Goal: Task Accomplishment & Management: Manage account settings

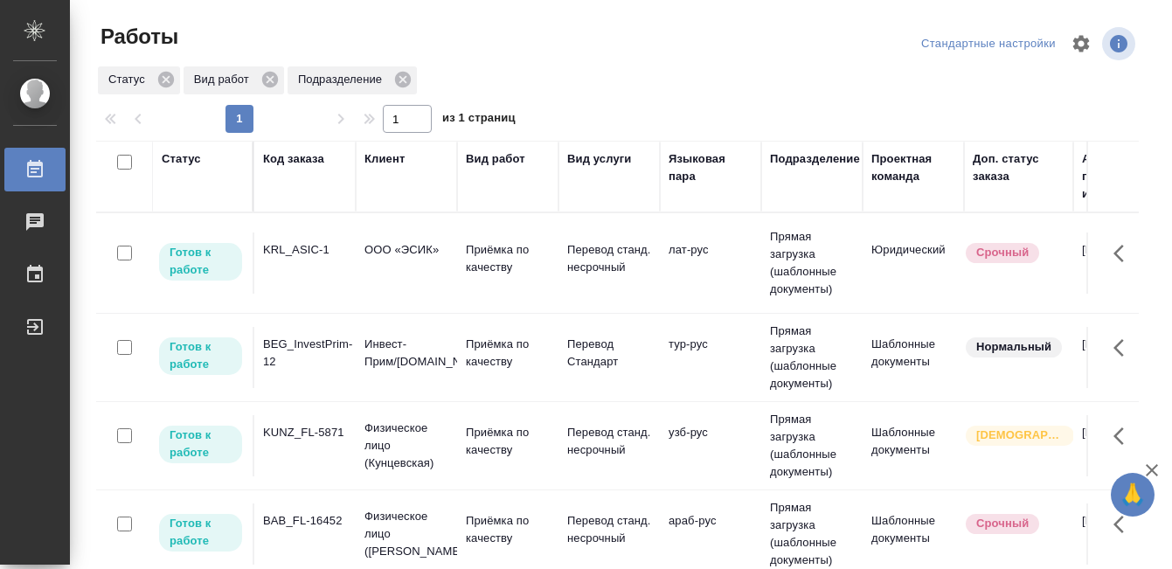
click at [289, 289] on td "KRL_ASIC-1" at bounding box center [304, 263] width 101 height 61
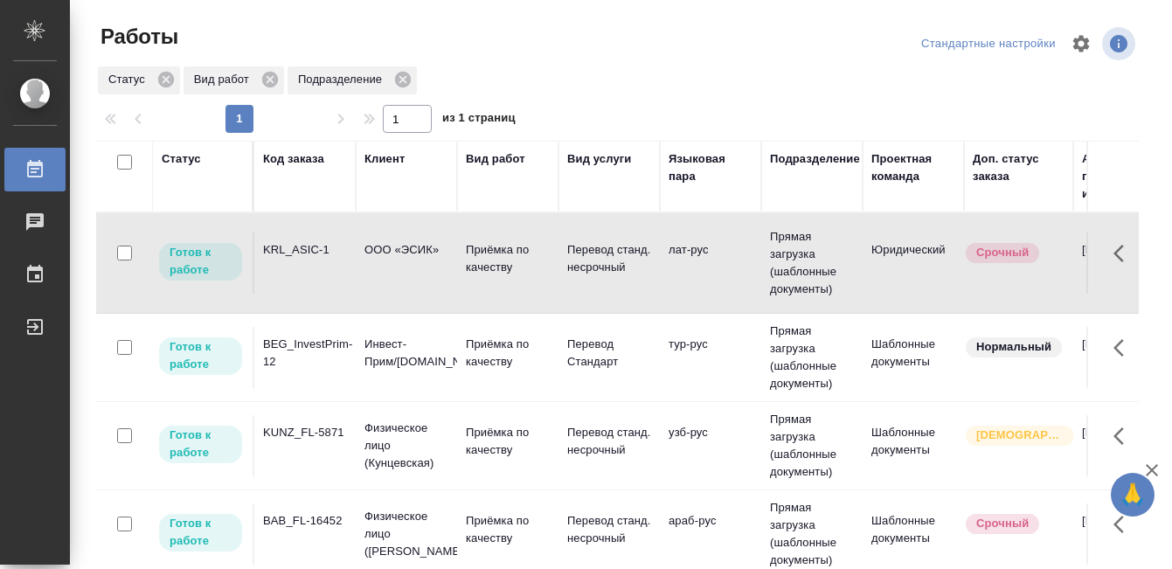
click at [289, 289] on td "KRL_ASIC-1" at bounding box center [304, 263] width 101 height 61
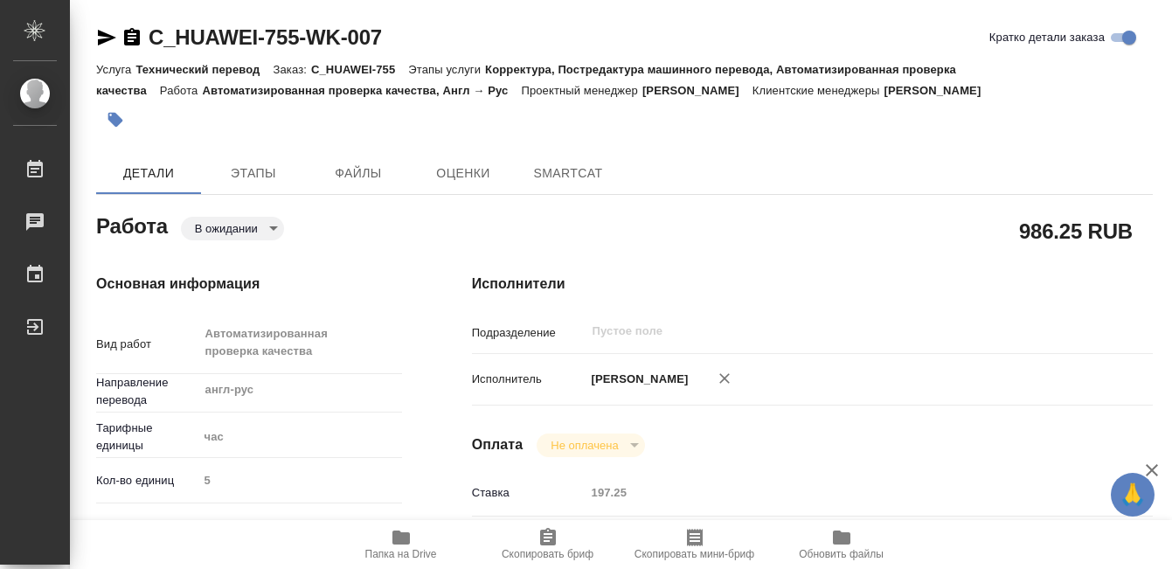
type textarea "x"
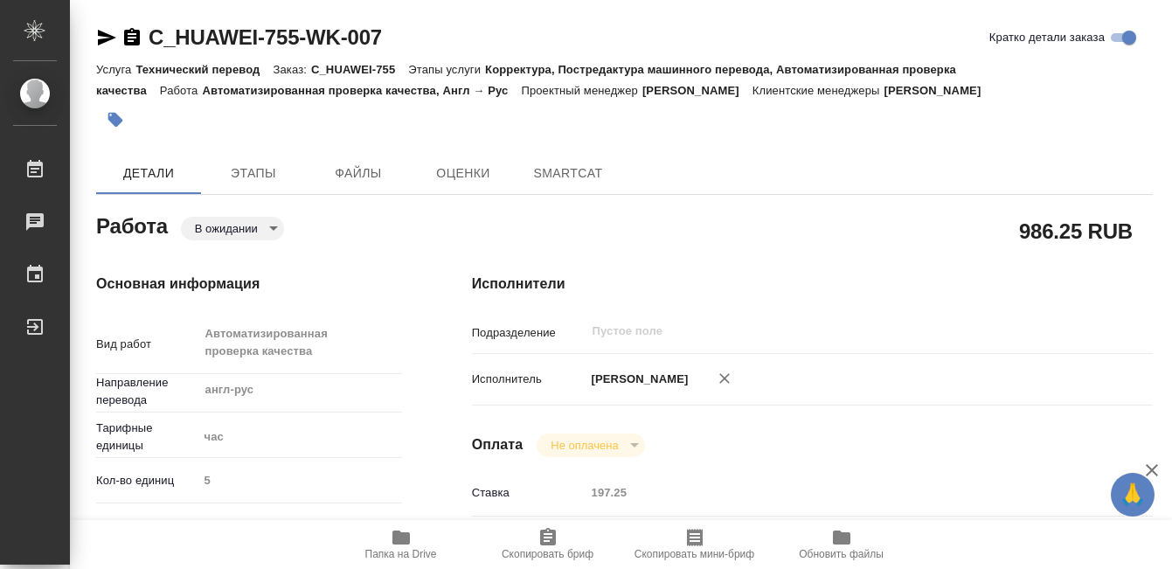
type textarea "x"
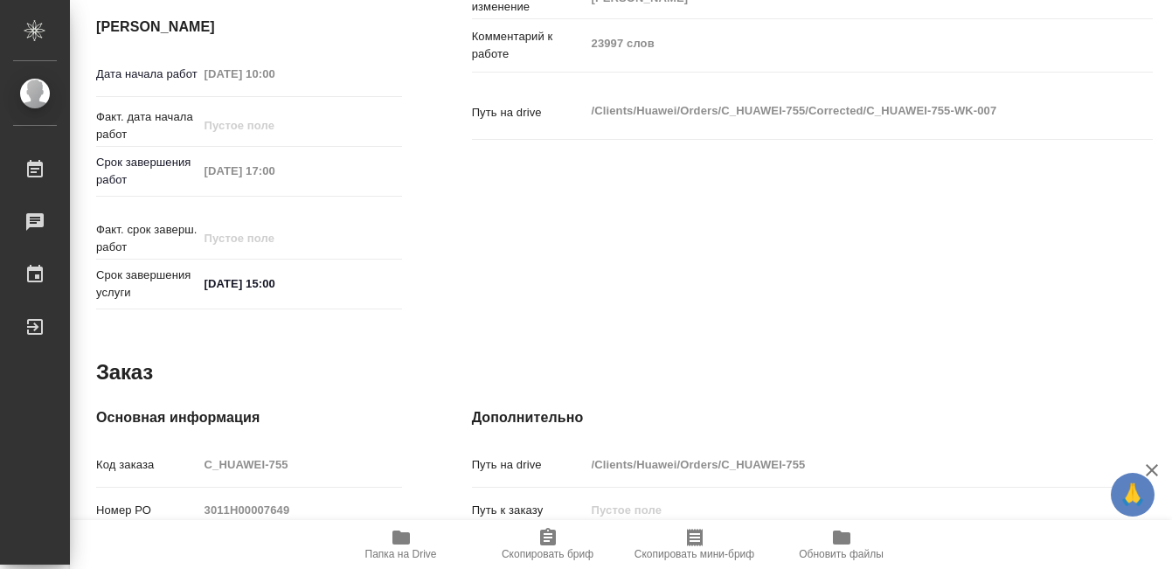
scroll to position [493, 0]
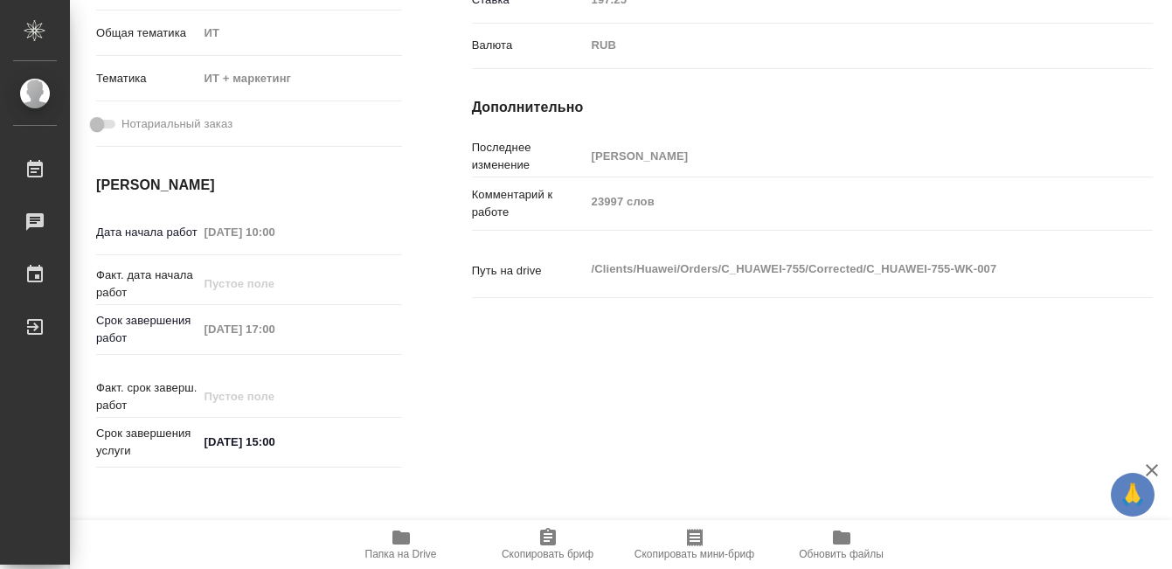
type textarea "x"
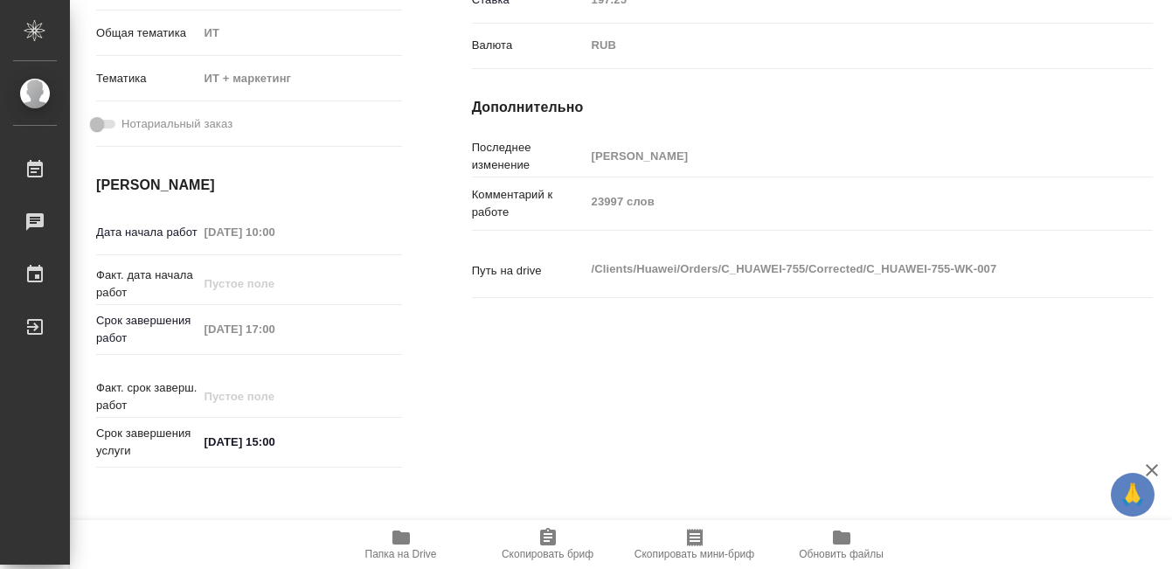
scroll to position [0, 0]
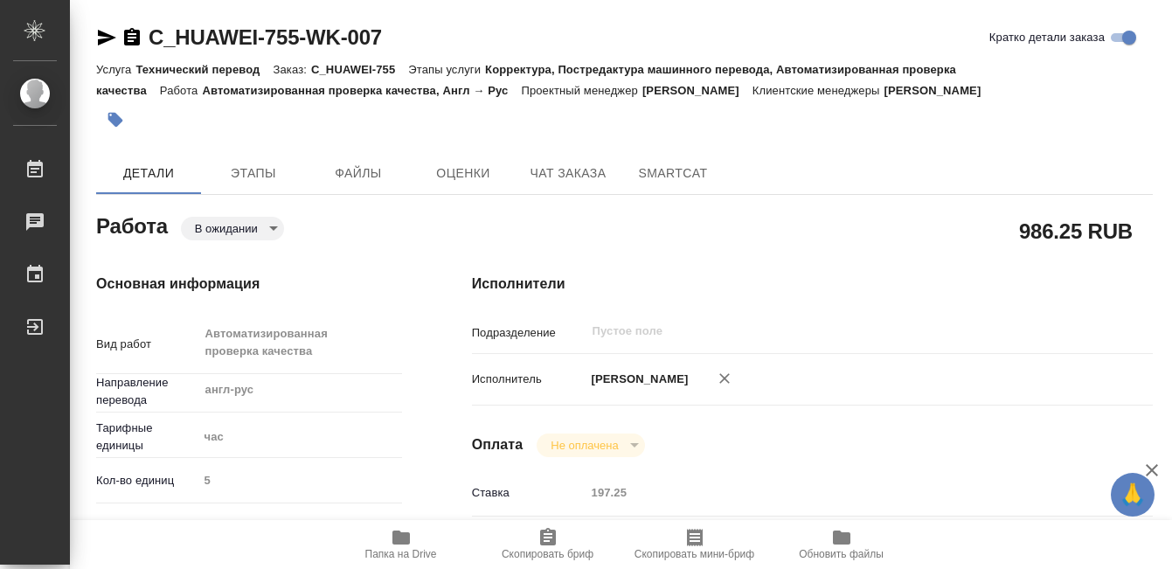
type textarea "x"
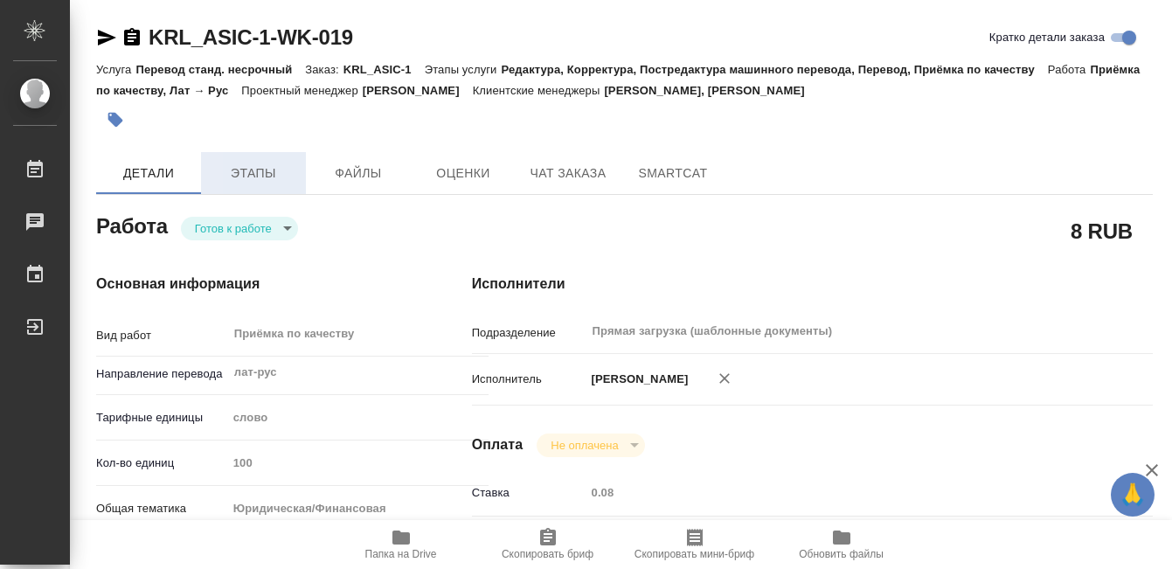
click at [253, 165] on span "Этапы" at bounding box center [254, 174] width 84 height 22
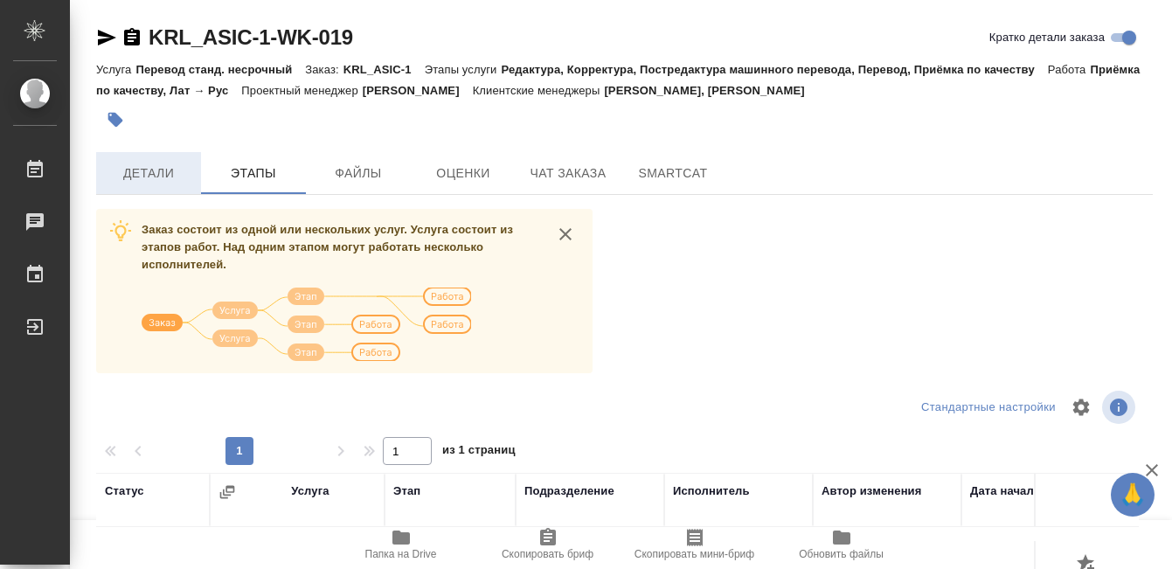
click at [148, 161] on button "Детали" at bounding box center [148, 173] width 105 height 42
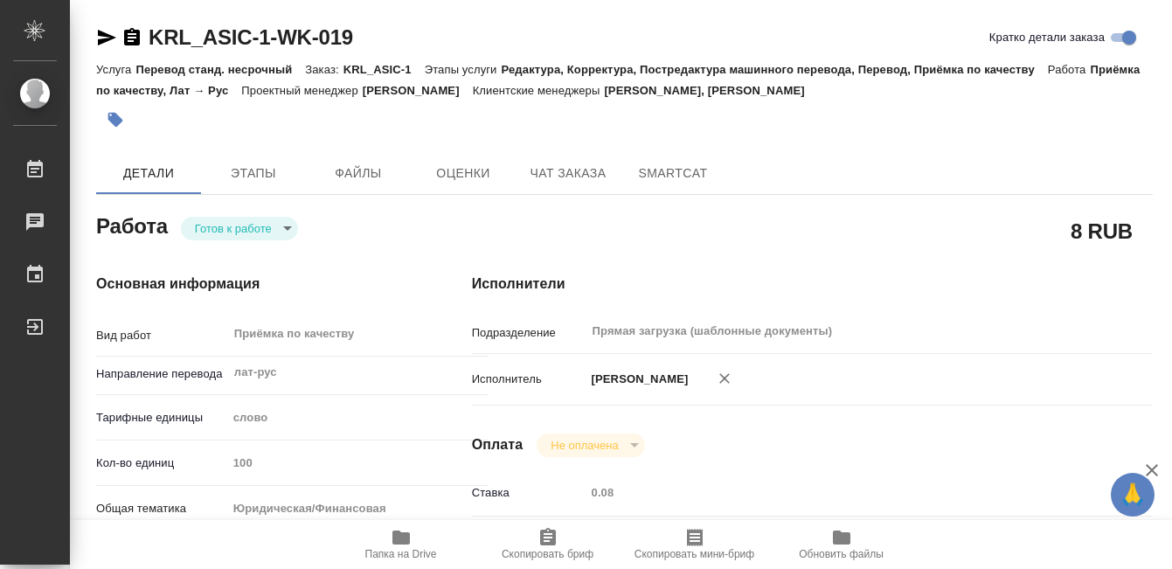
type textarea "x"
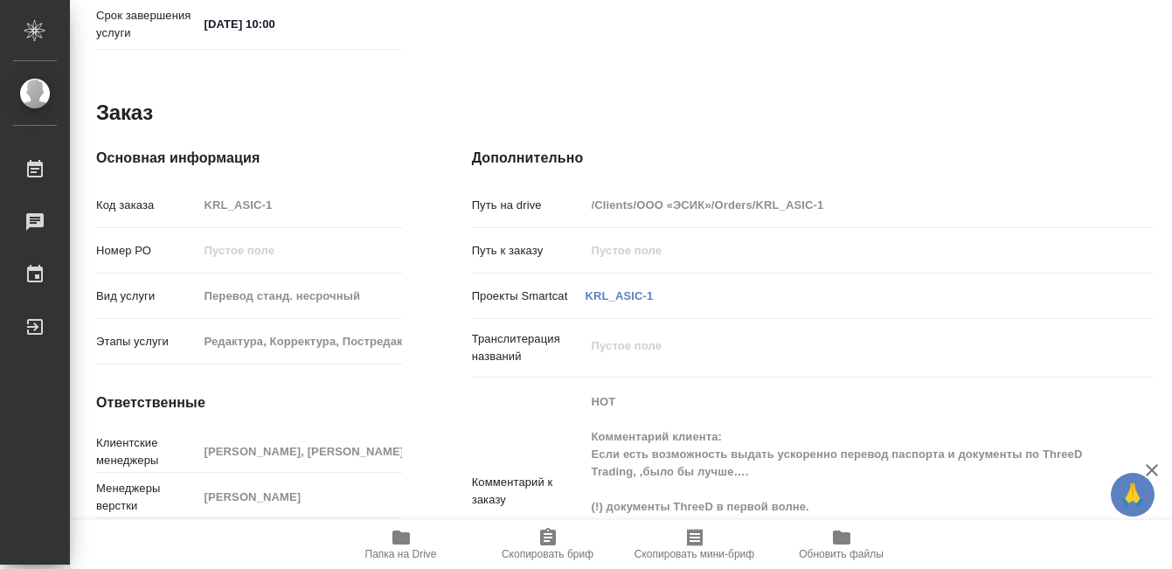
scroll to position [999, 0]
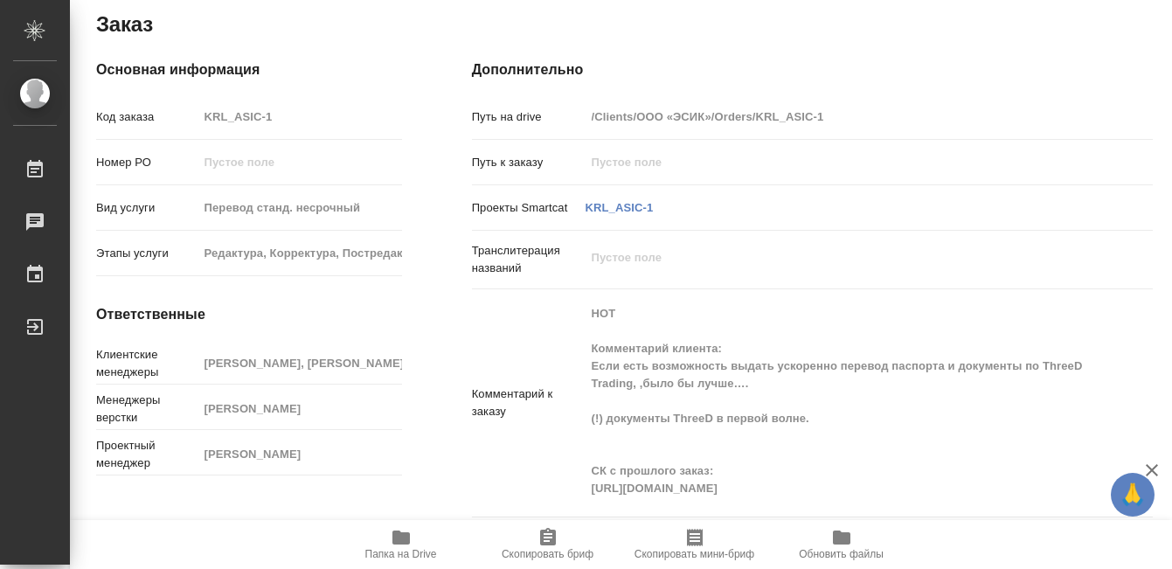
type textarea "x"
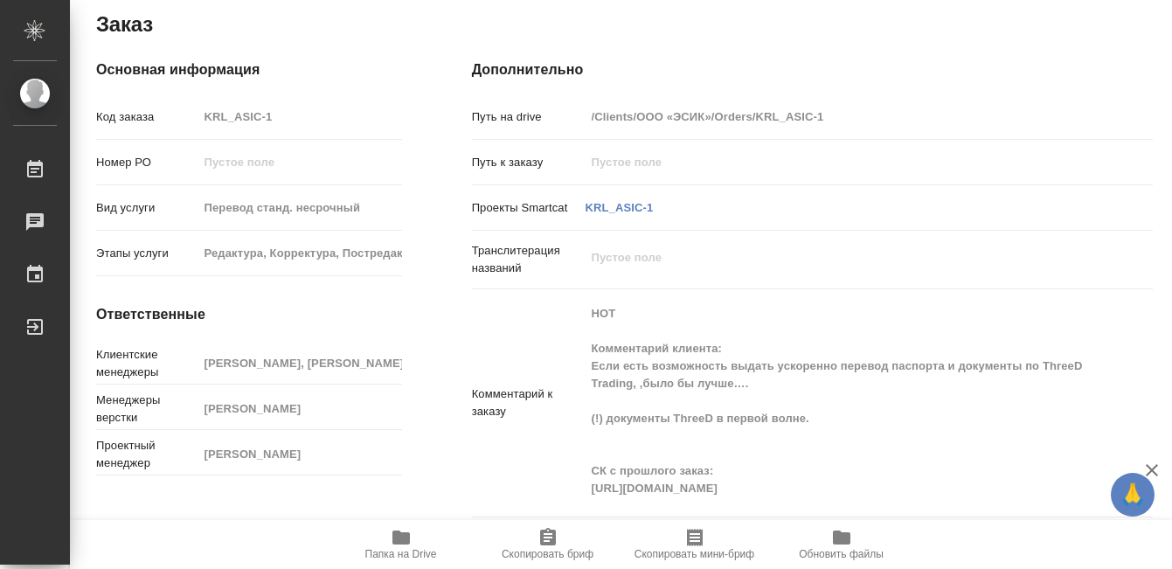
click at [407, 535] on icon "button" at bounding box center [401, 538] width 17 height 14
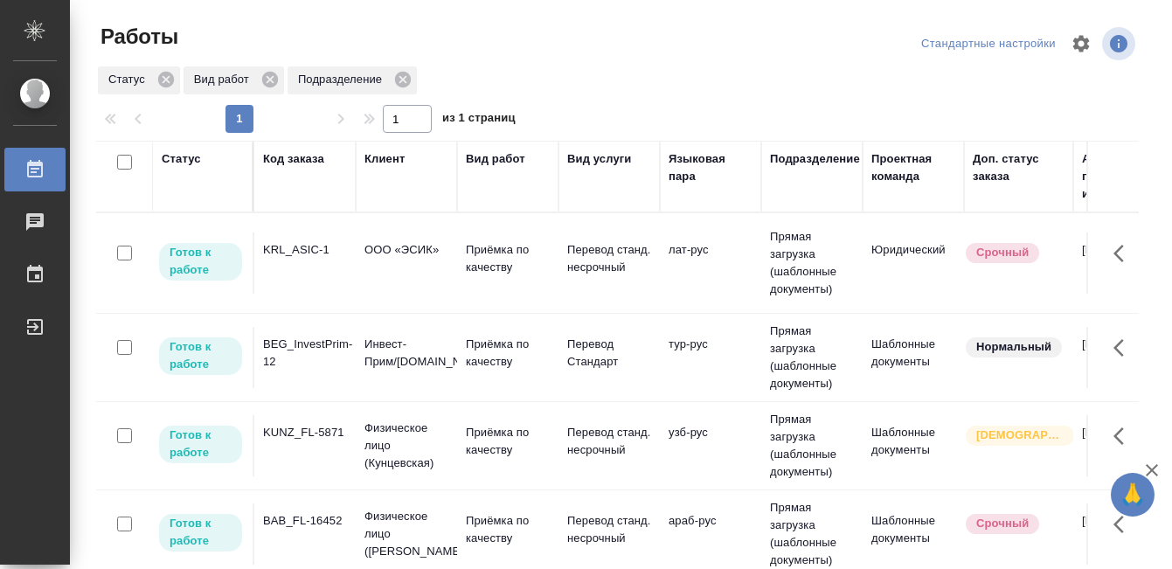
click at [179, 162] on div "Статус" at bounding box center [181, 158] width 39 height 17
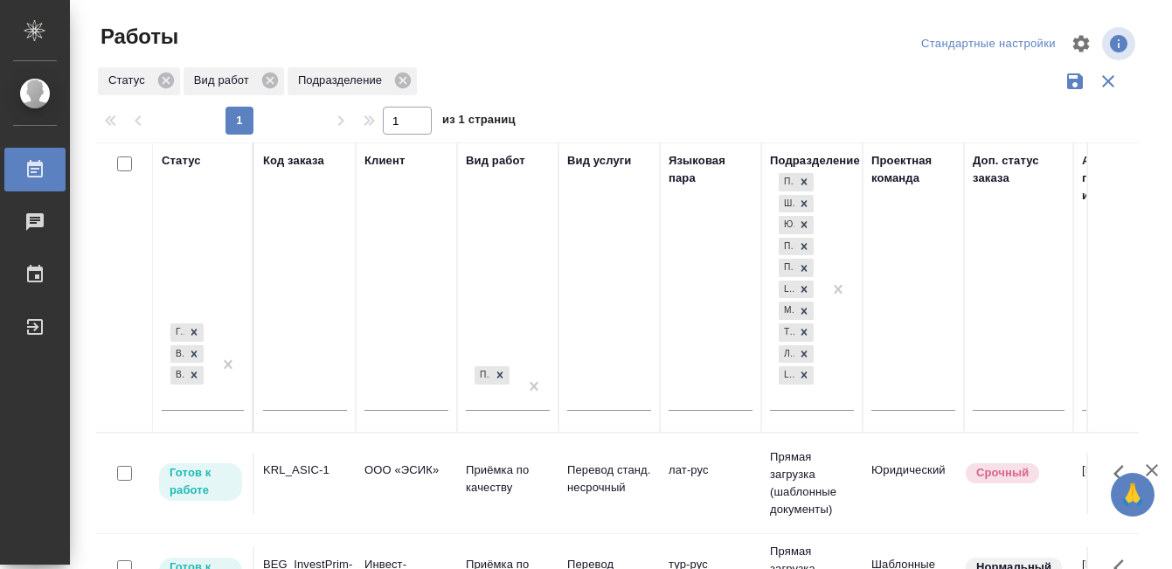
click at [208, 408] on th "Статус Готов к работе В работе В ожидании" at bounding box center [203, 288] width 101 height 290
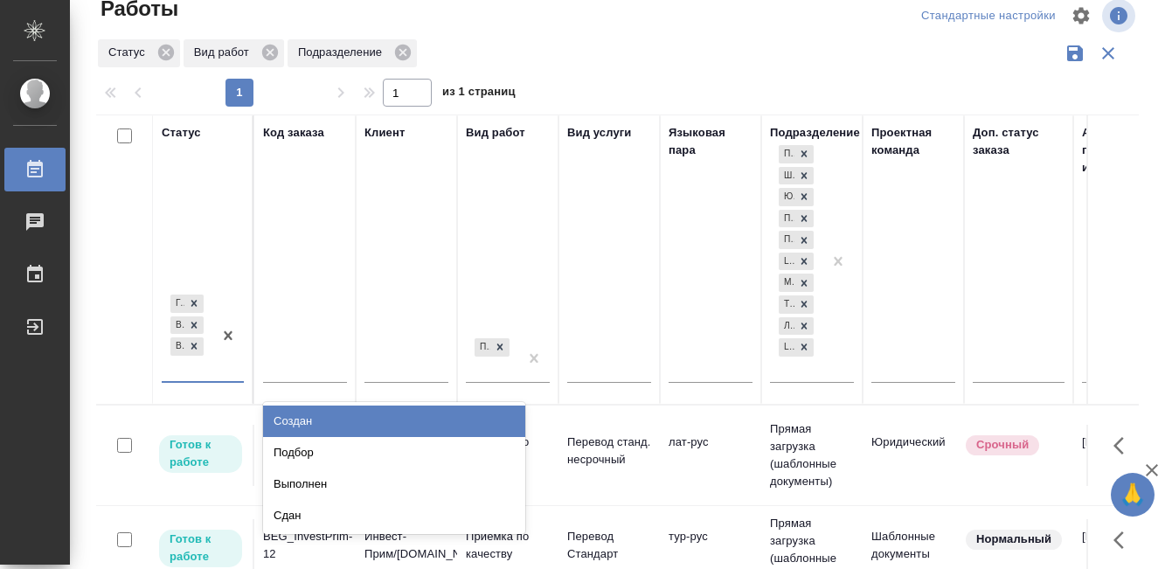
scroll to position [32, 0]
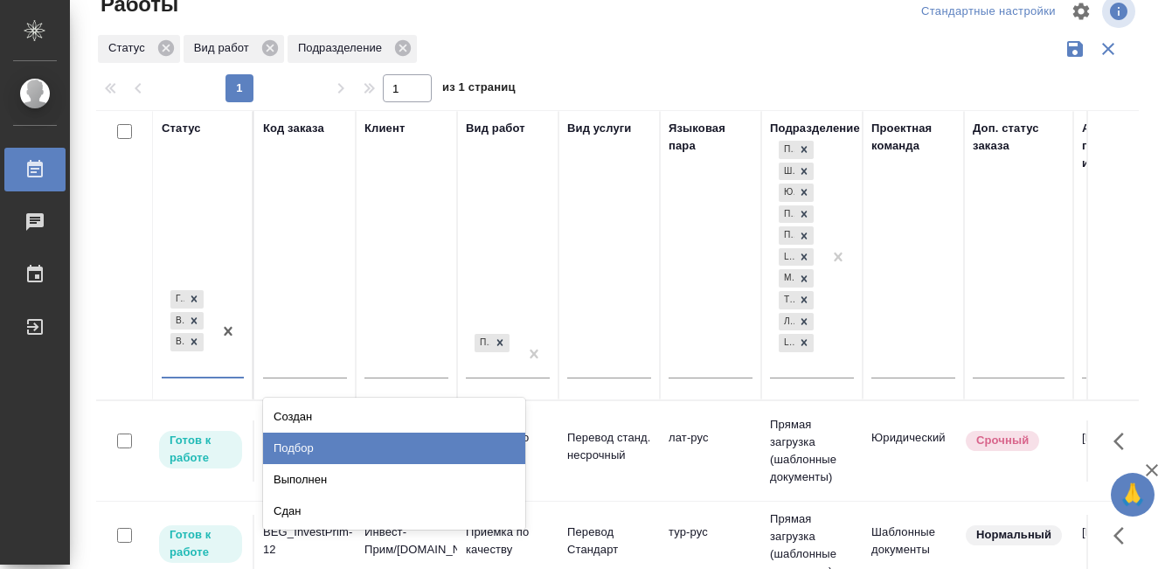
click at [333, 445] on div "Подбор" at bounding box center [394, 448] width 262 height 31
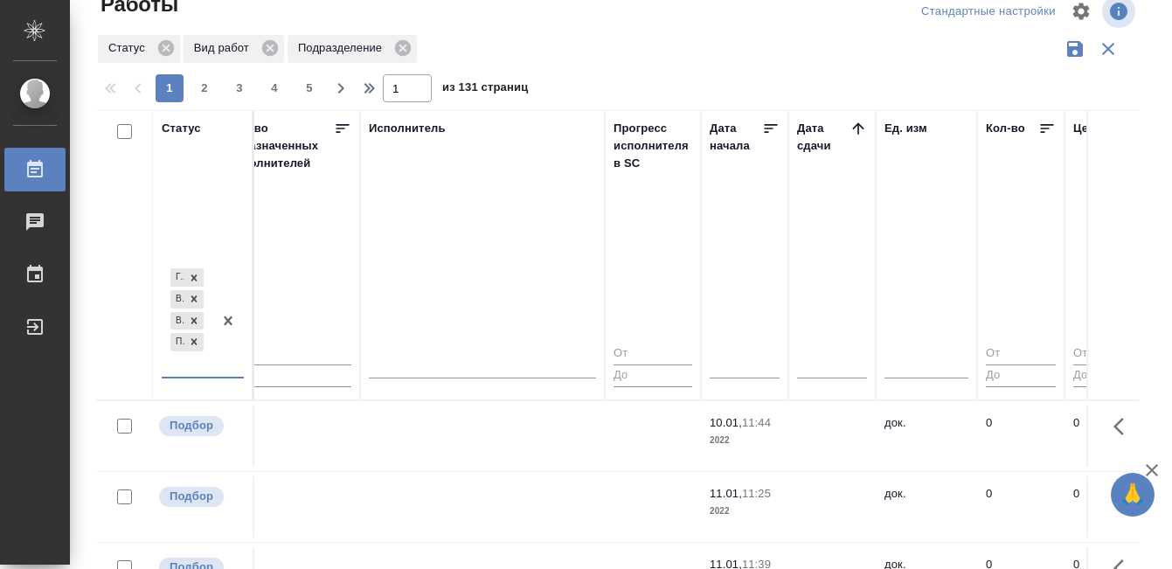
scroll to position [0, 1066]
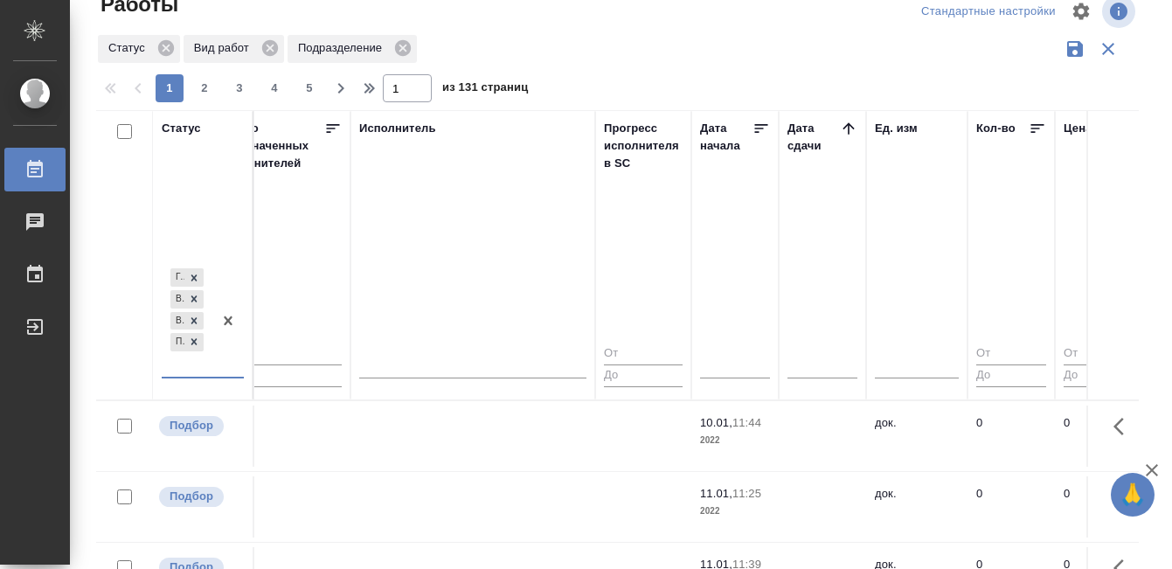
click at [855, 120] on icon at bounding box center [848, 128] width 17 height 17
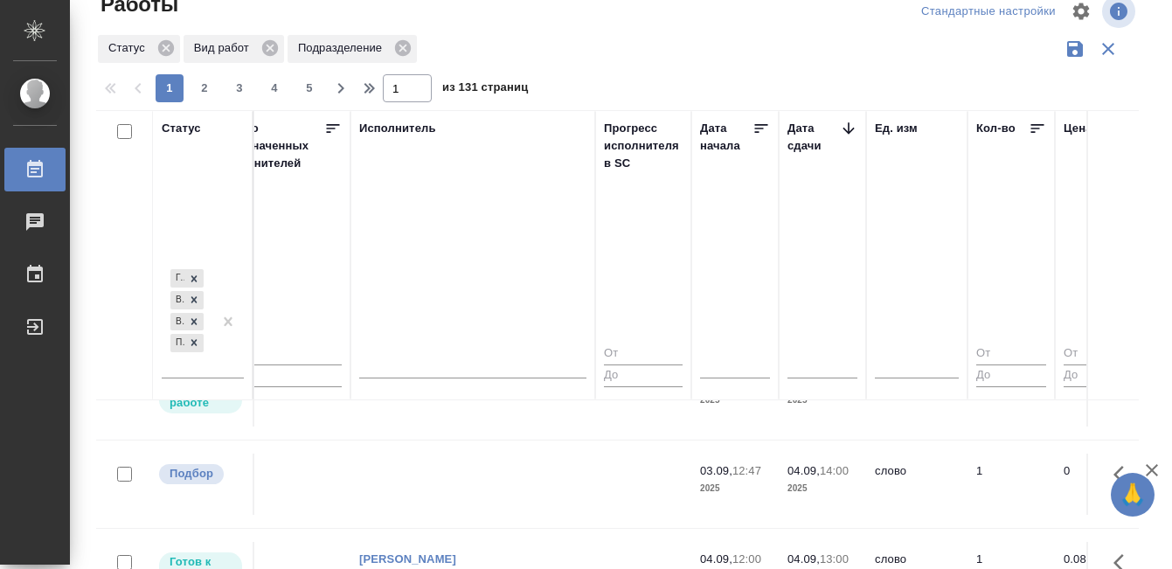
scroll to position [645, 1066]
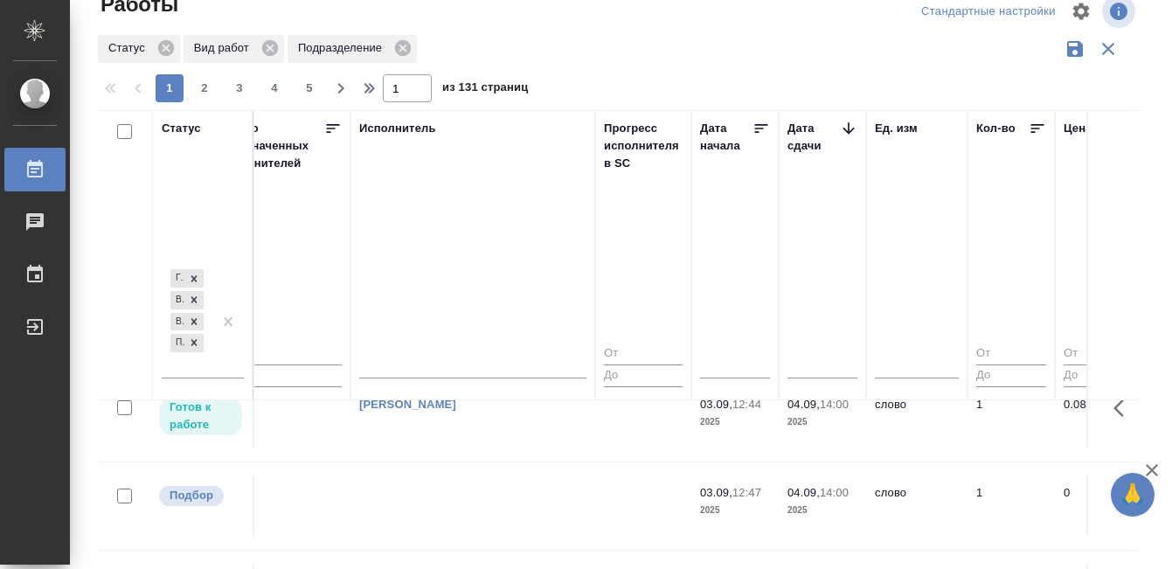
click at [489, 491] on td at bounding box center [473, 506] width 245 height 61
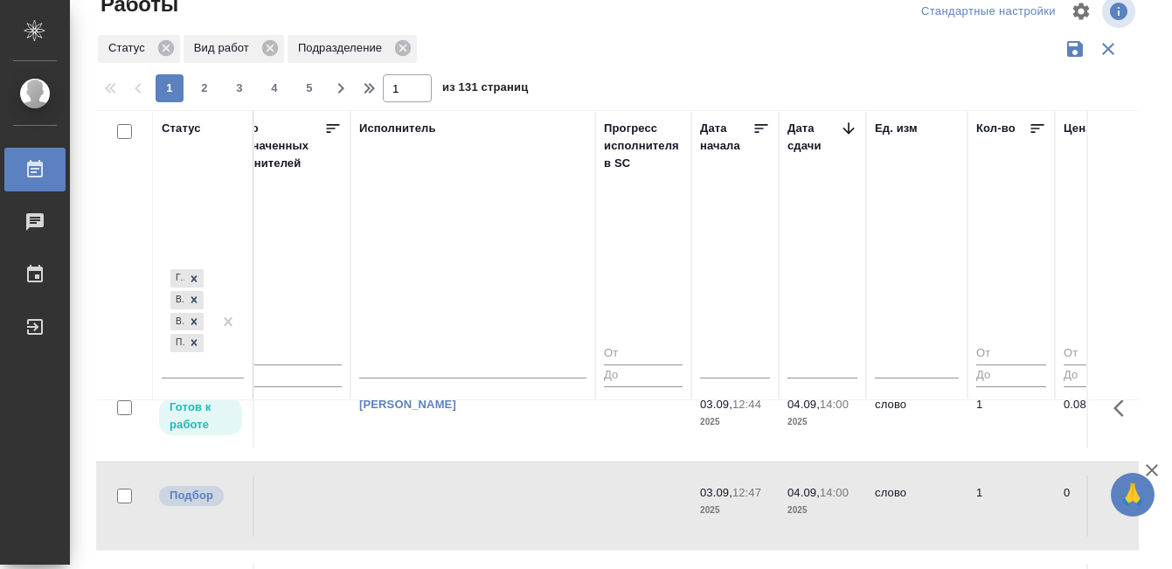
click at [489, 491] on td at bounding box center [473, 506] width 245 height 61
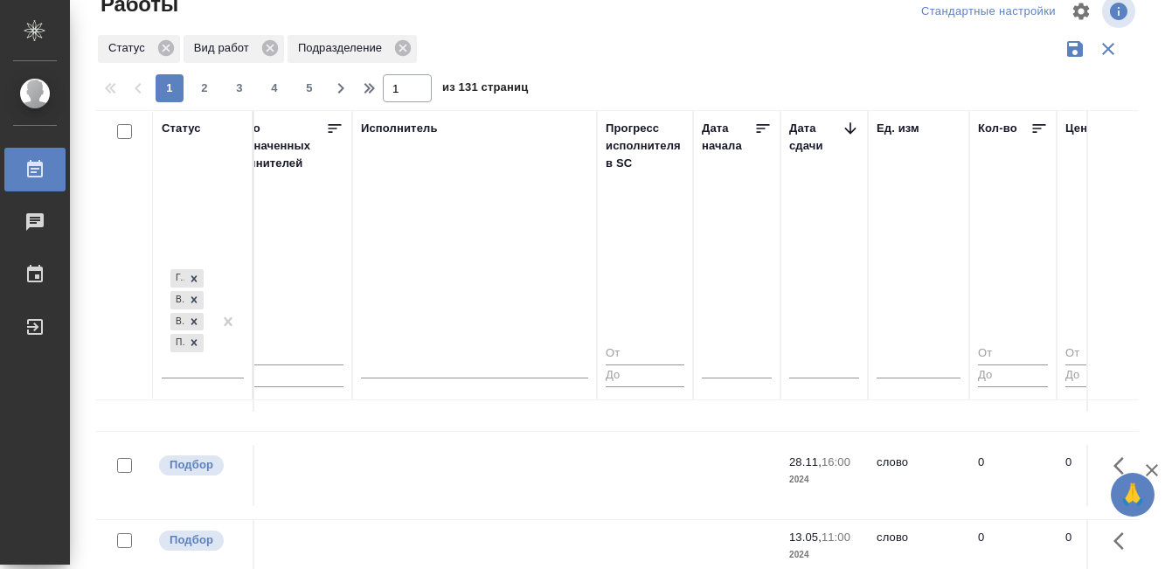
scroll to position [1458, 1064]
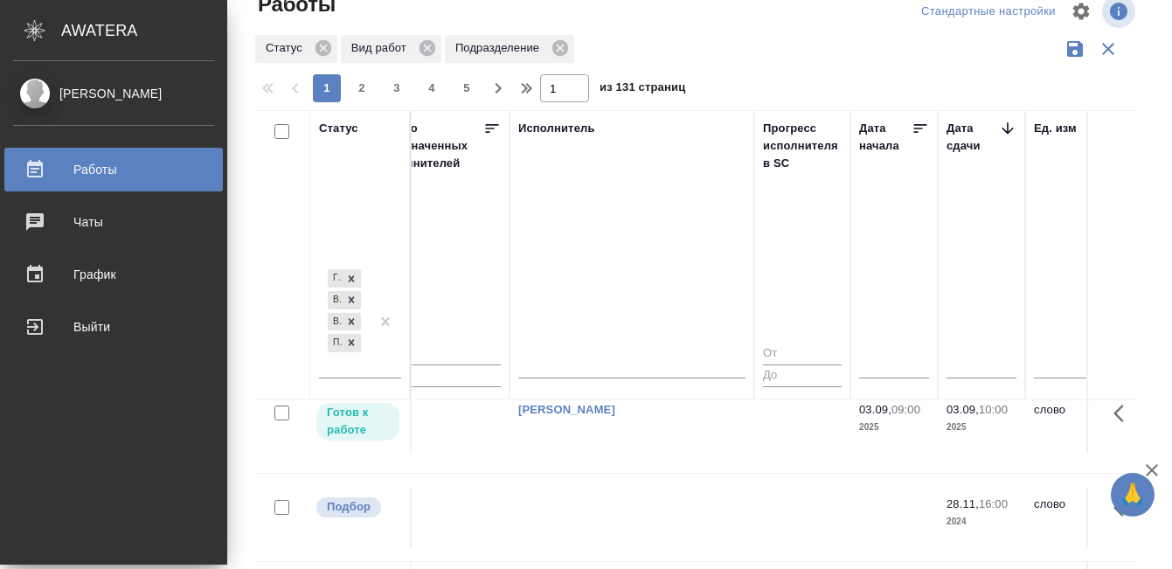
click at [24, 181] on div "Работы" at bounding box center [113, 169] width 201 height 26
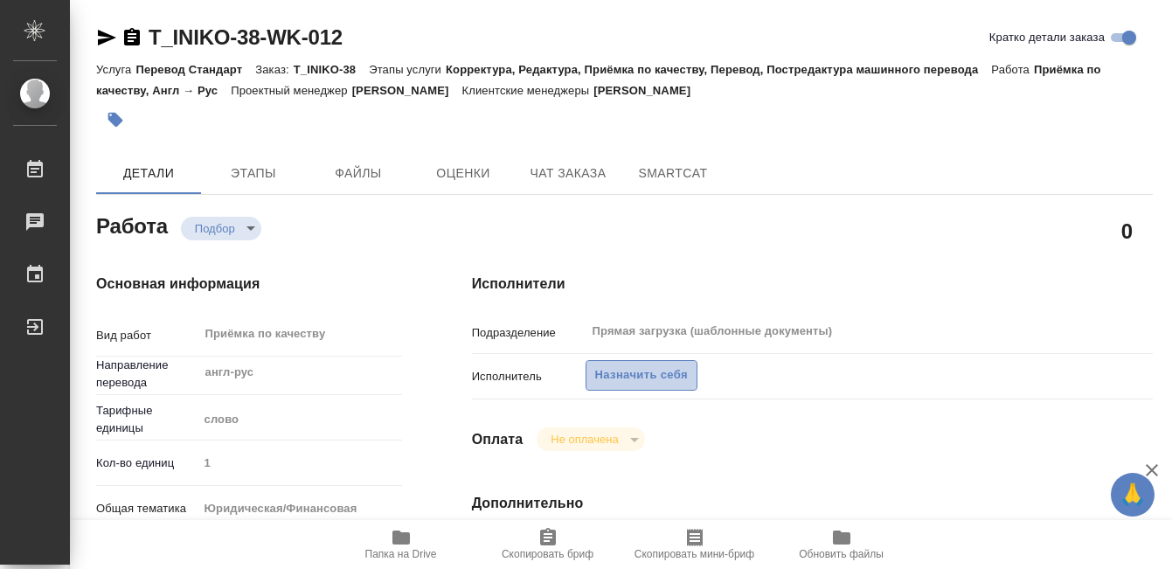
click at [655, 365] on span "Назначить себя" at bounding box center [641, 375] width 93 height 20
